Goal: Submit feedback/report problem

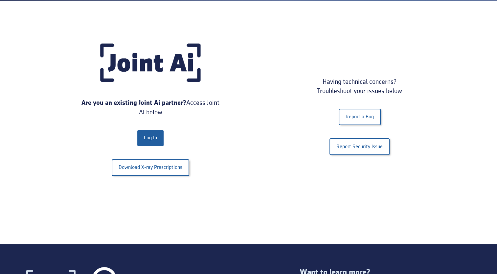
scroll to position [142, 0]
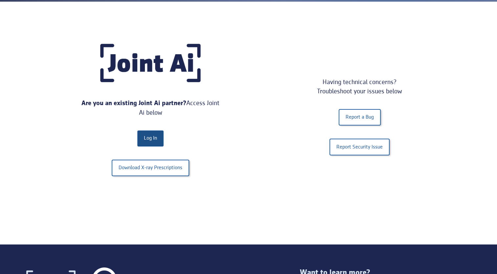
click at [149, 138] on link "Log In" at bounding box center [150, 139] width 26 height 16
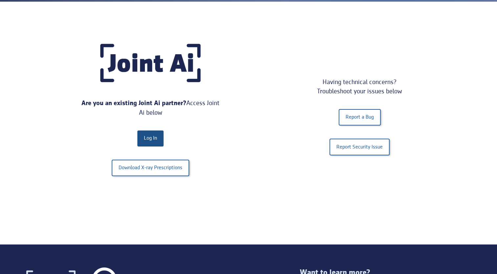
click at [149, 138] on link "Log In" at bounding box center [150, 139] width 26 height 16
click at [154, 136] on link "Log In" at bounding box center [150, 139] width 26 height 16
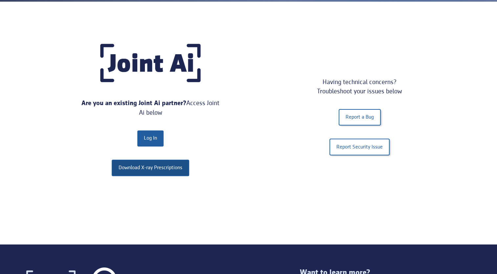
click at [155, 167] on link "Download X-ray Prescriptions" at bounding box center [151, 168] width 78 height 16
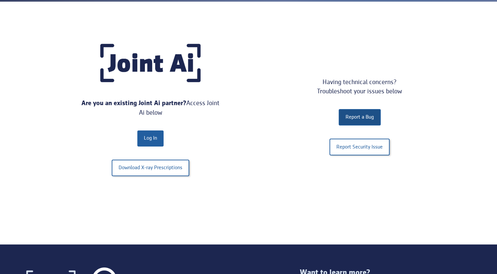
click at [356, 121] on link "Report a Bug" at bounding box center [360, 117] width 42 height 16
click at [143, 139] on link "Log In" at bounding box center [150, 139] width 26 height 16
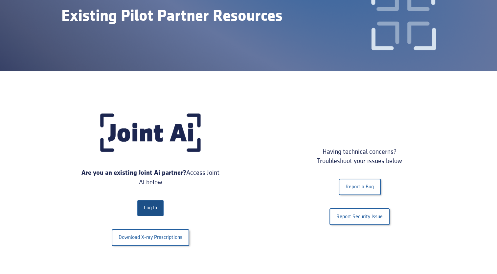
scroll to position [72, 0]
